Goal: Navigation & Orientation: Find specific page/section

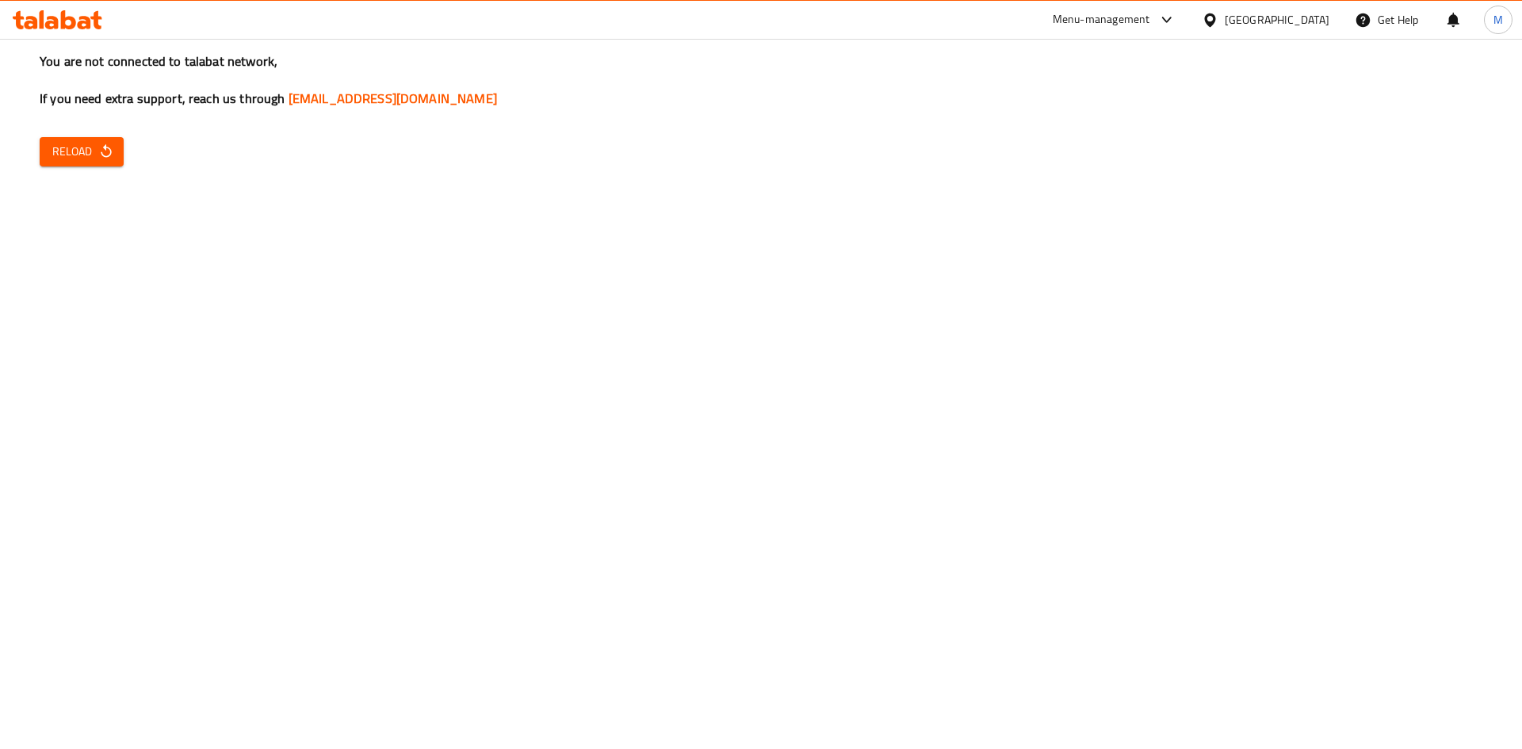
click at [67, 155] on span "Reload" at bounding box center [81, 152] width 59 height 20
click at [101, 153] on icon "button" at bounding box center [106, 150] width 10 height 13
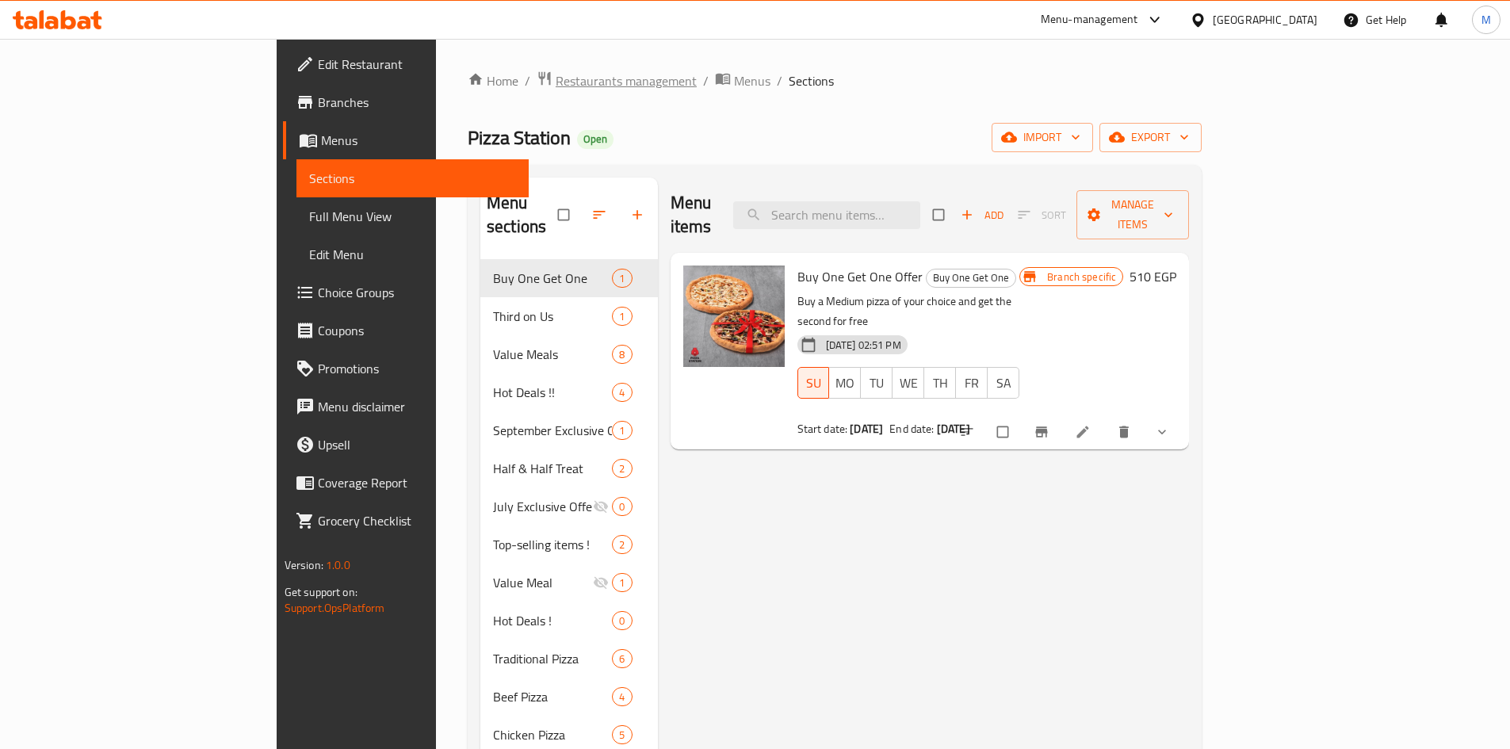
click at [556, 75] on span "Restaurants management" at bounding box center [626, 80] width 141 height 19
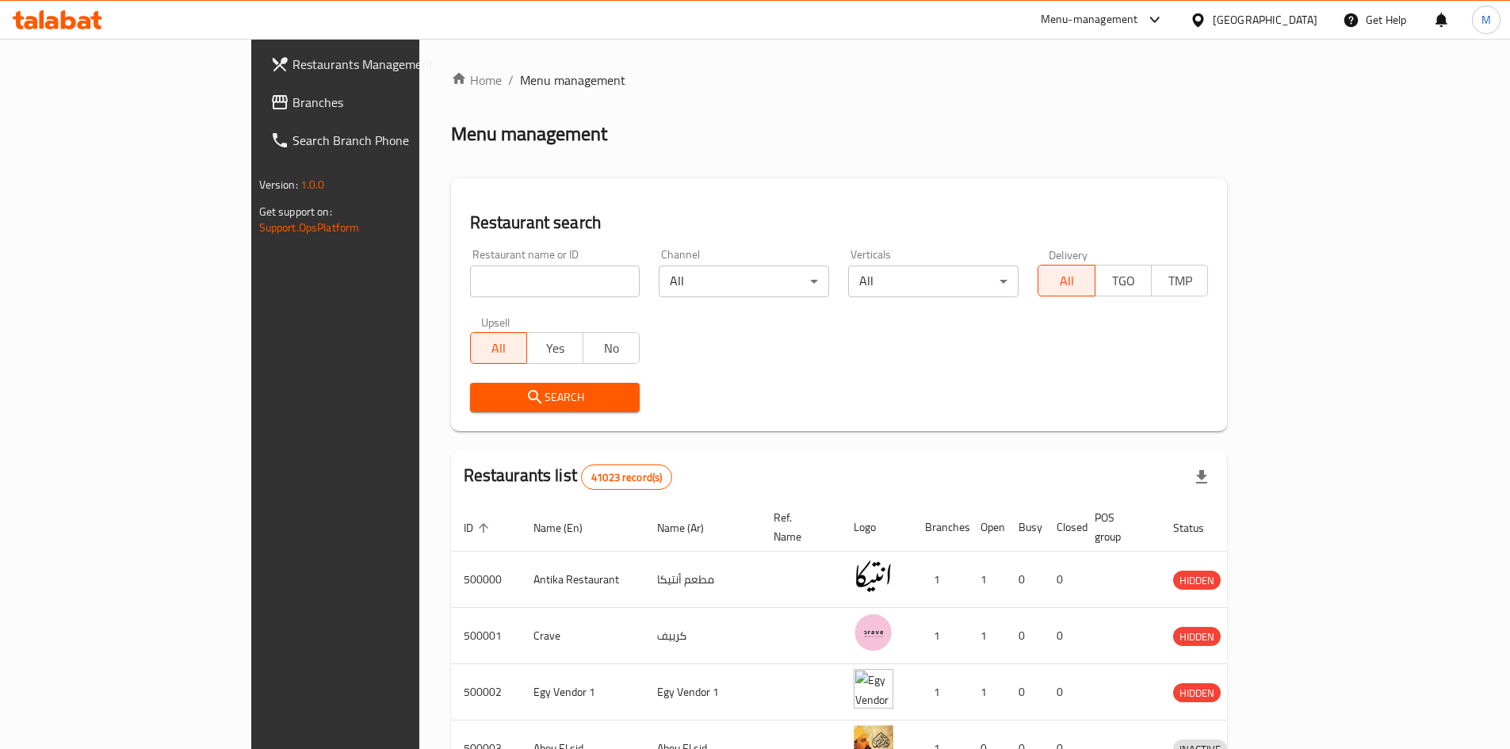
click at [293, 97] on span "Branches" at bounding box center [392, 102] width 198 height 19
